Goal: Find specific fact: Find specific fact

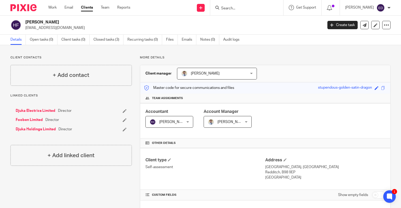
scroll to position [78, 0]
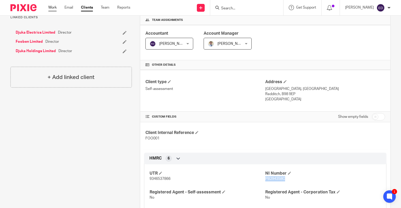
click at [52, 5] on link "Work" at bounding box center [52, 7] width 8 height 5
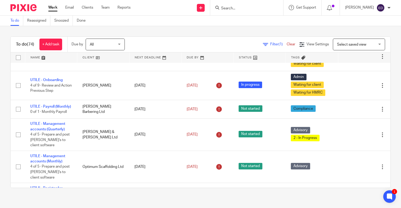
scroll to position [152, 0]
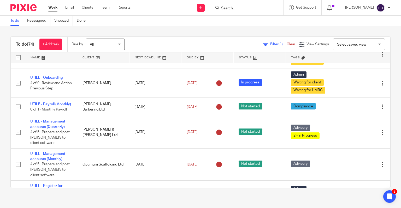
click at [268, 9] on input "Search" at bounding box center [244, 8] width 47 height 5
type input "djuka scaf"
click at [260, 21] on link at bounding box center [252, 20] width 65 height 8
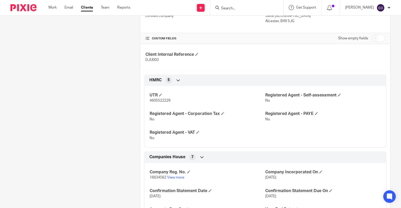
scroll to position [183, 0]
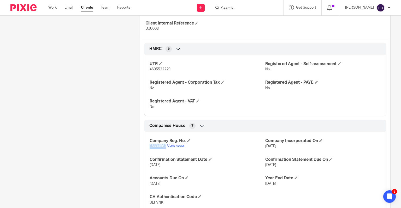
drag, startPoint x: 165, startPoint y: 147, endPoint x: 148, endPoint y: 147, distance: 17.5
click at [148, 147] on div "Company Reg. No. 16634562 View more Company Incorporated On 7 Aug 2025 Confirma…" at bounding box center [265, 170] width 242 height 84
copy span "16634562"
click at [268, 8] on input "Search" at bounding box center [244, 8] width 47 height 5
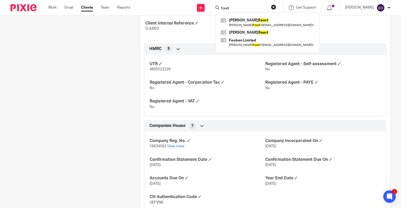
type input "foort"
click button "submit" at bounding box center [0, 0] width 0 height 0
click at [246, 29] on link at bounding box center [268, 33] width 96 height 8
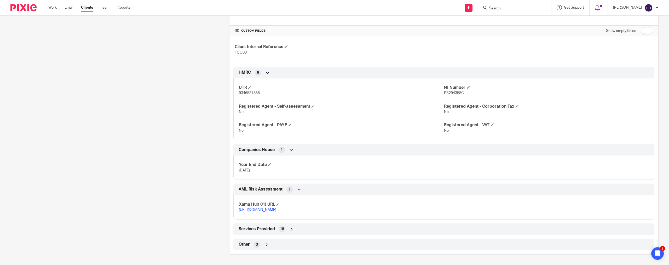
click at [131, 127] on div "Other 3" at bounding box center [443, 244] width 413 height 9
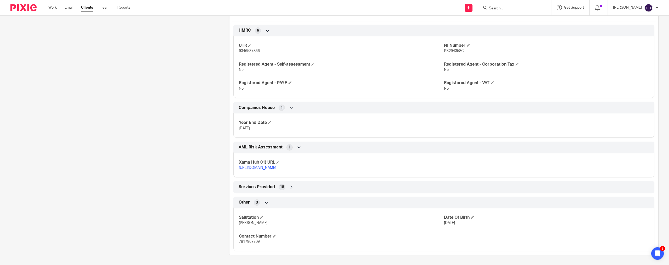
scroll to position [207, 0]
drag, startPoint x: 463, startPoint y: 51, endPoint x: 442, endPoint y: 49, distance: 20.7
click at [131, 49] on p "PB294358C" at bounding box center [546, 50] width 205 height 5
copy span "PB294358C"
click at [26, 127] on div "Client contacts + Add contact Linked clients Djuka Electrics Limited Director F…" at bounding box center [111, 51] width 219 height 406
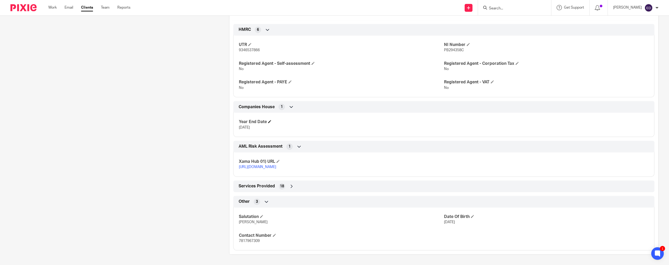
scroll to position [103, 0]
